Goal: Transaction & Acquisition: Purchase product/service

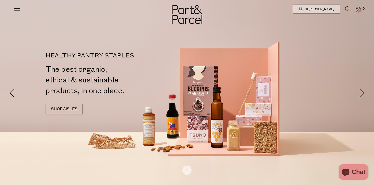
click at [18, 5] on icon at bounding box center [16, 8] width 7 height 7
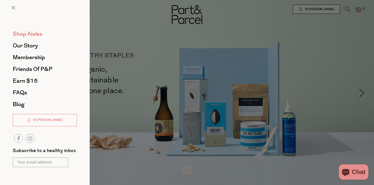
click at [42, 33] on span "Shop Aisles" at bounding box center [28, 34] width 30 height 8
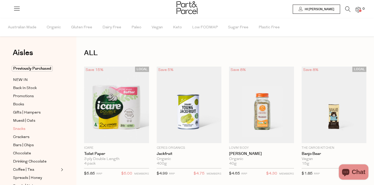
click at [22, 128] on span "Snacks" at bounding box center [19, 129] width 12 height 6
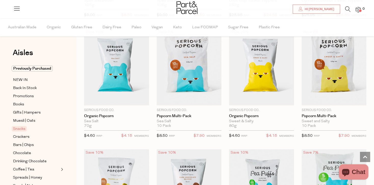
scroll to position [1242, 0]
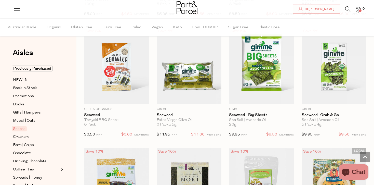
scroll to position [1602, 0]
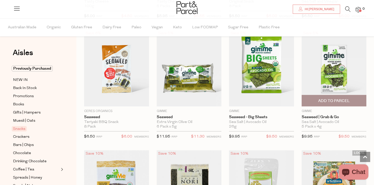
click at [334, 71] on img at bounding box center [334, 68] width 65 height 76
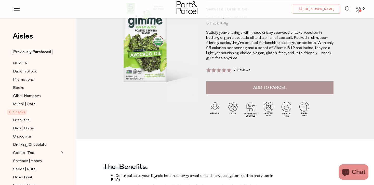
scroll to position [58, 0]
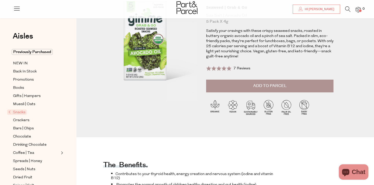
click at [292, 86] on button "Add to Parcel" at bounding box center [269, 86] width 127 height 13
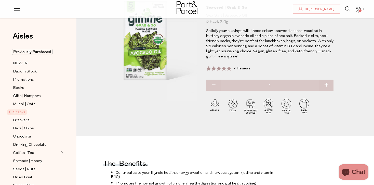
click at [326, 85] on button "button" at bounding box center [326, 85] width 15 height 11
type input "2"
click at [326, 85] on button "button" at bounding box center [326, 85] width 15 height 11
type input "3"
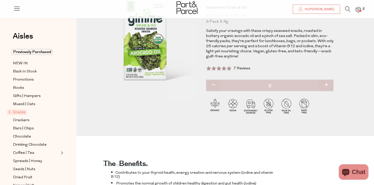
type input "3"
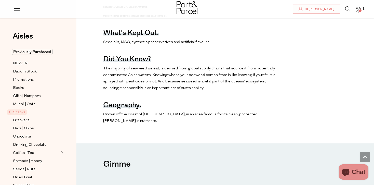
scroll to position [277, 0]
click at [29, 104] on span "Muesli | Oats" at bounding box center [24, 104] width 22 height 6
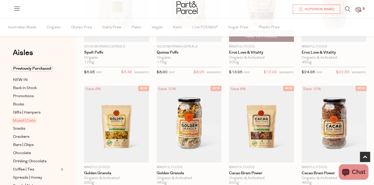
scroll to position [222, 0]
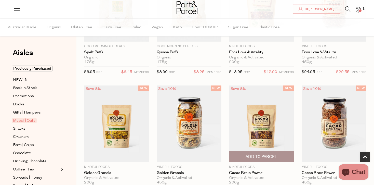
click at [262, 122] on img at bounding box center [261, 123] width 65 height 76
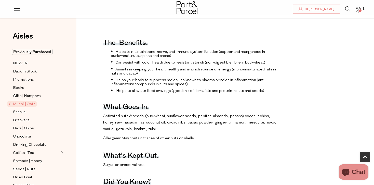
scroll to position [177, 0]
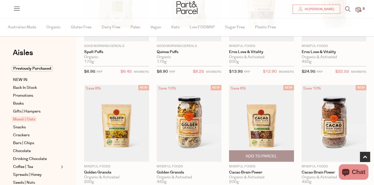
scroll to position [222, 0]
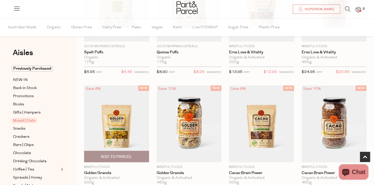
click at [125, 125] on img at bounding box center [116, 123] width 65 height 76
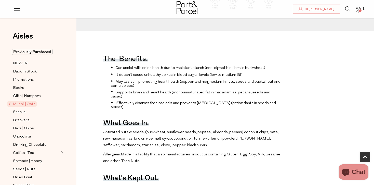
scroll to position [167, 0]
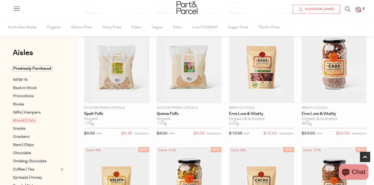
scroll to position [159, 0]
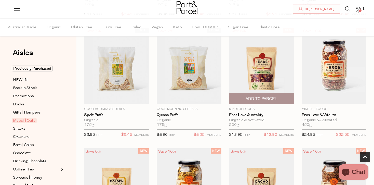
click at [259, 68] on img at bounding box center [261, 66] width 65 height 76
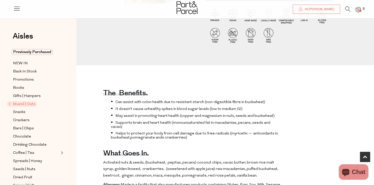
scroll to position [133, 0]
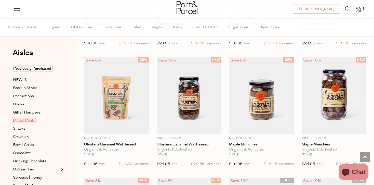
scroll to position [371, 0]
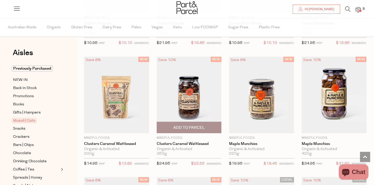
click at [192, 96] on img at bounding box center [189, 95] width 65 height 76
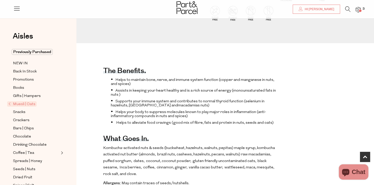
scroll to position [143, 0]
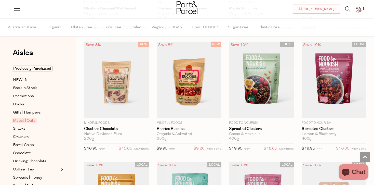
scroll to position [507, 0]
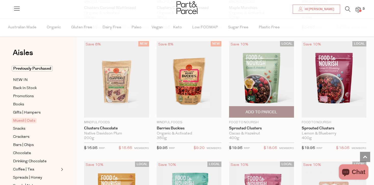
click at [263, 71] on img at bounding box center [261, 79] width 65 height 76
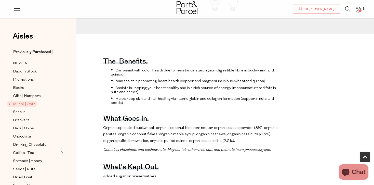
scroll to position [159, 0]
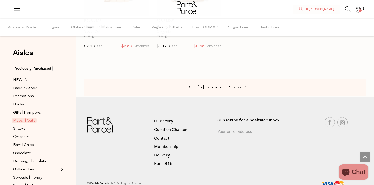
scroll to position [1575, 0]
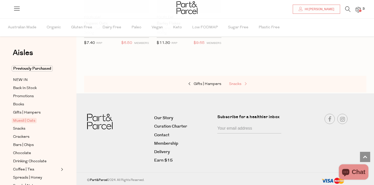
click at [235, 85] on link "Snacks" at bounding box center [254, 84] width 51 height 7
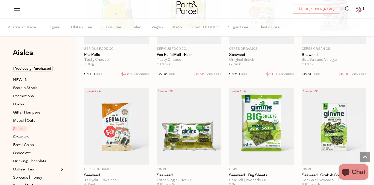
type input "3"
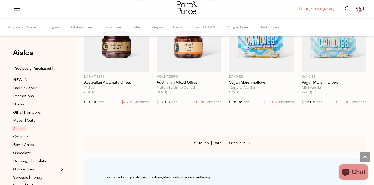
scroll to position [1998, 0]
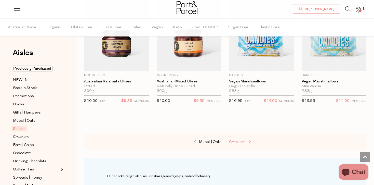
click at [241, 139] on link "Crackers" at bounding box center [254, 142] width 51 height 7
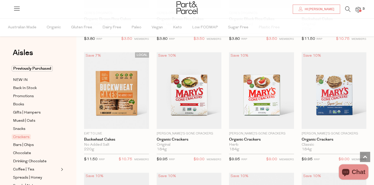
scroll to position [505, 0]
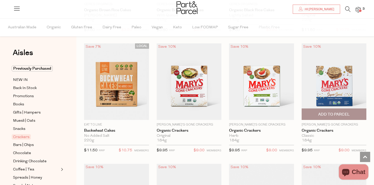
click at [361, 77] on img at bounding box center [334, 81] width 65 height 76
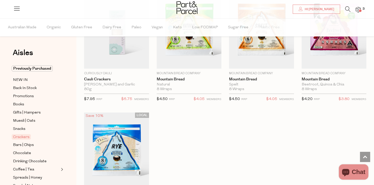
scroll to position [1038, 0]
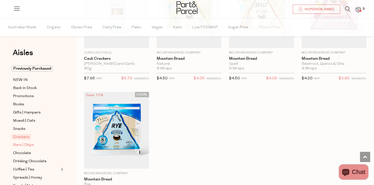
click at [28, 144] on span "Bars | Chips" at bounding box center [23, 145] width 21 height 6
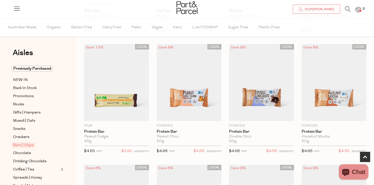
scroll to position [265, 0]
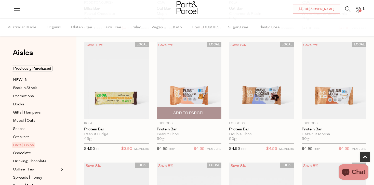
click at [187, 94] on img at bounding box center [189, 80] width 65 height 76
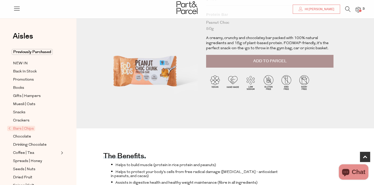
scroll to position [41, 0]
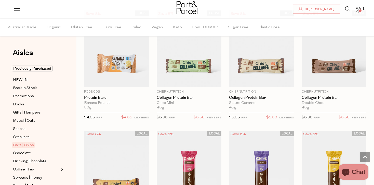
scroll to position [430, 0]
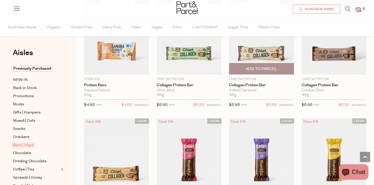
click at [263, 51] on img at bounding box center [261, 36] width 65 height 76
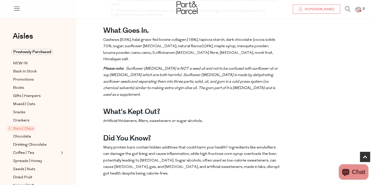
scroll to position [282, 0]
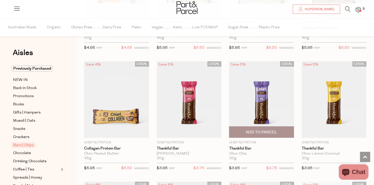
scroll to position [487, 0]
click at [262, 97] on img at bounding box center [261, 99] width 65 height 76
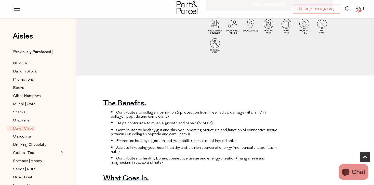
scroll to position [177, 0]
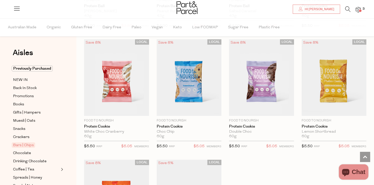
scroll to position [1352, 0]
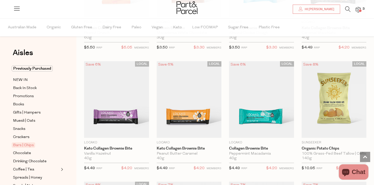
scroll to position [1573, 0]
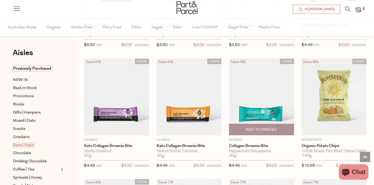
click at [253, 106] on img at bounding box center [261, 97] width 65 height 76
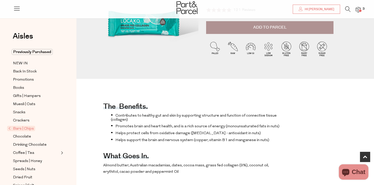
scroll to position [144, 0]
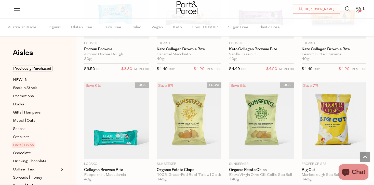
scroll to position [104, 0]
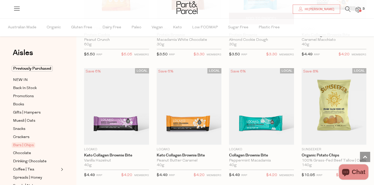
scroll to position [1565, 0]
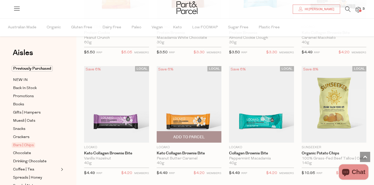
click at [188, 120] on img at bounding box center [189, 104] width 65 height 76
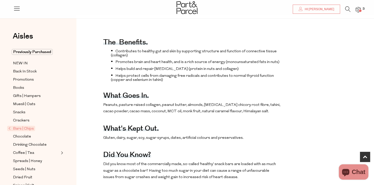
scroll to position [176, 0]
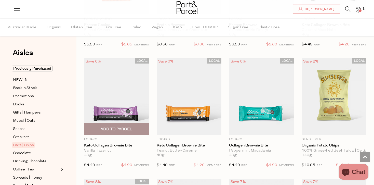
scroll to position [1575, 0]
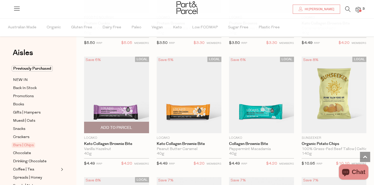
click at [117, 104] on img at bounding box center [116, 95] width 65 height 76
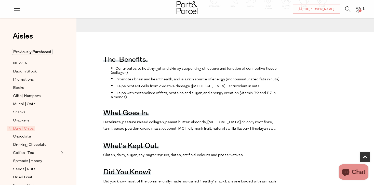
scroll to position [153, 0]
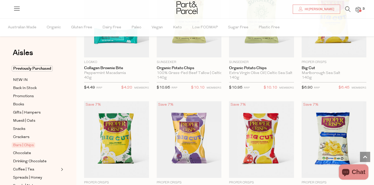
scroll to position [206, 0]
